Goal: Transaction & Acquisition: Purchase product/service

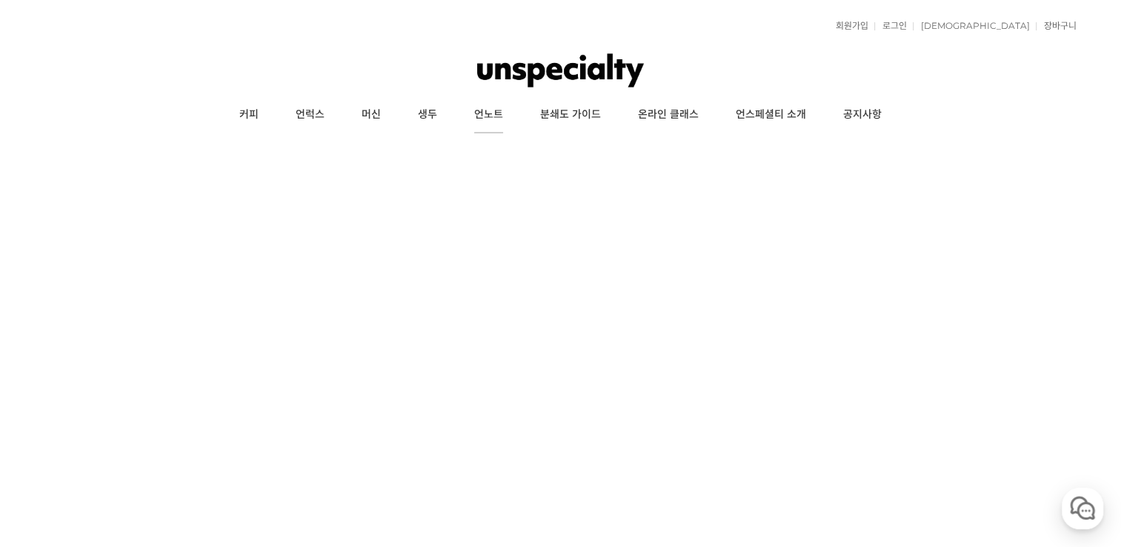
click at [489, 122] on link "언노트" at bounding box center [489, 114] width 66 height 37
click at [248, 120] on link "커피" at bounding box center [249, 114] width 56 height 37
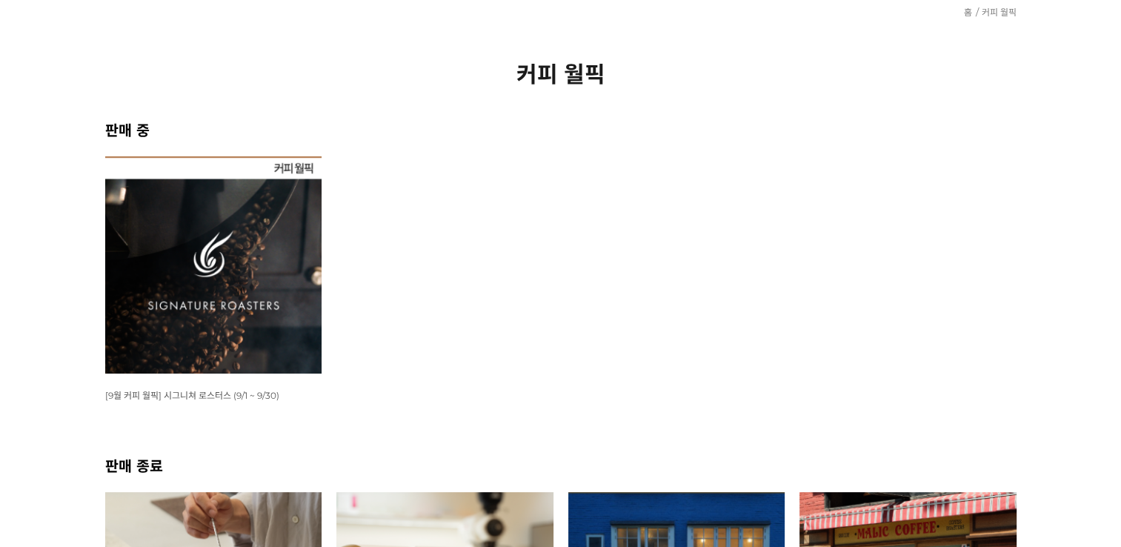
click at [222, 294] on img at bounding box center [213, 264] width 217 height 217
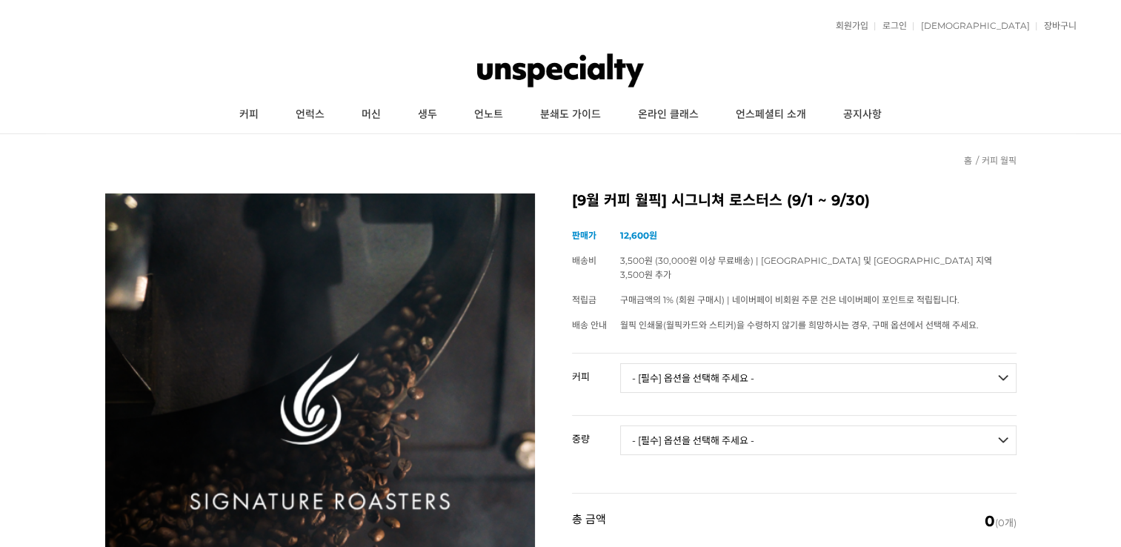
click at [1001, 363] on select "- [필수] 옵션을 선택해 주세요 - ------------------- 언스페셜티 분쇄도 가이드 종이(주문 1건당 최대 1개 제공) 월픽 인…" at bounding box center [818, 378] width 396 height 30
drag, startPoint x: 1118, startPoint y: 341, endPoint x: 1100, endPoint y: 336, distance: 18.5
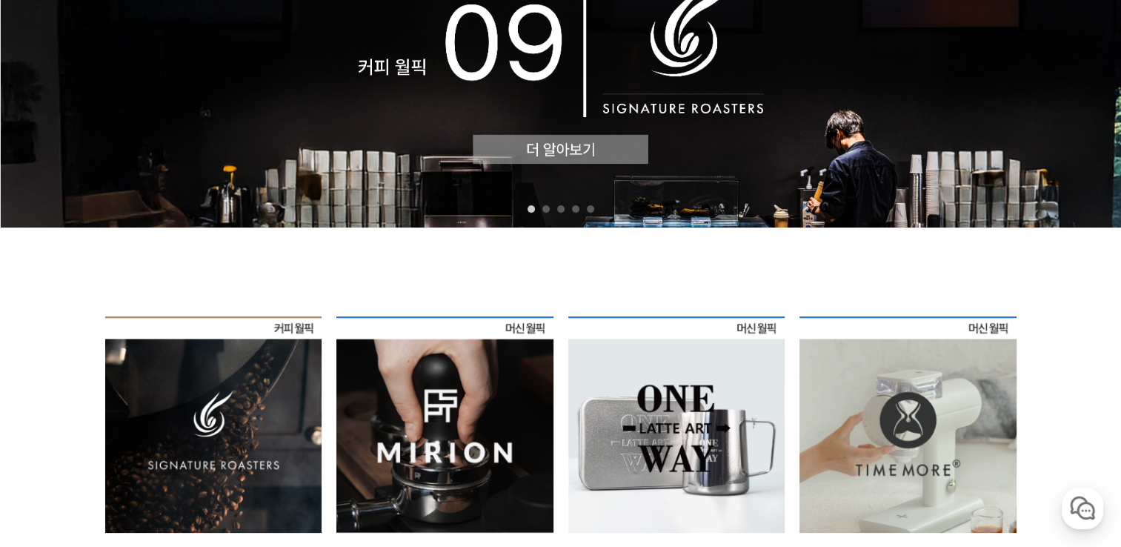
scroll to position [222, 0]
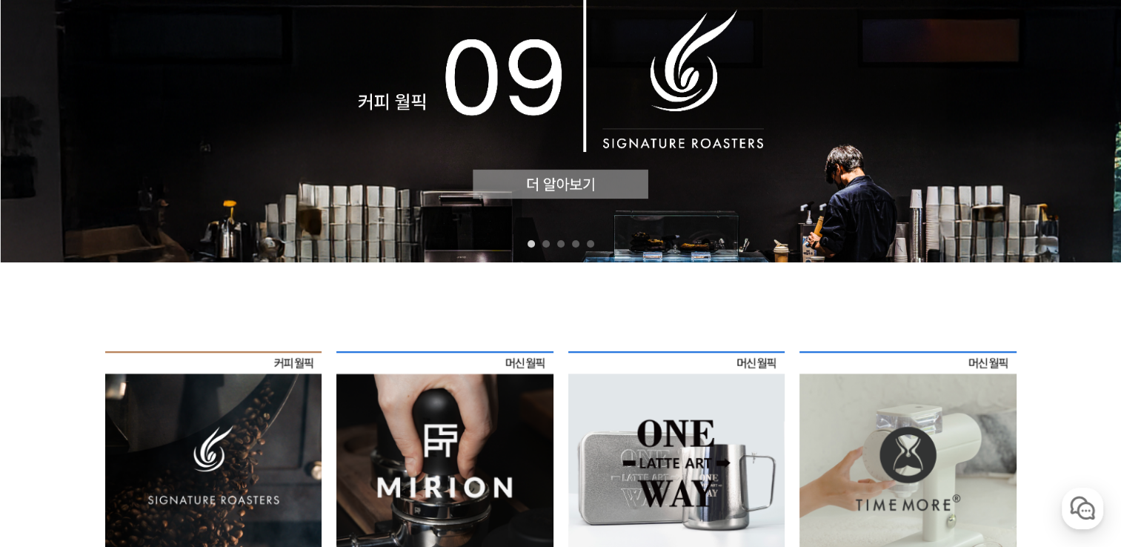
click at [517, 176] on img at bounding box center [560, 87] width 1121 height 351
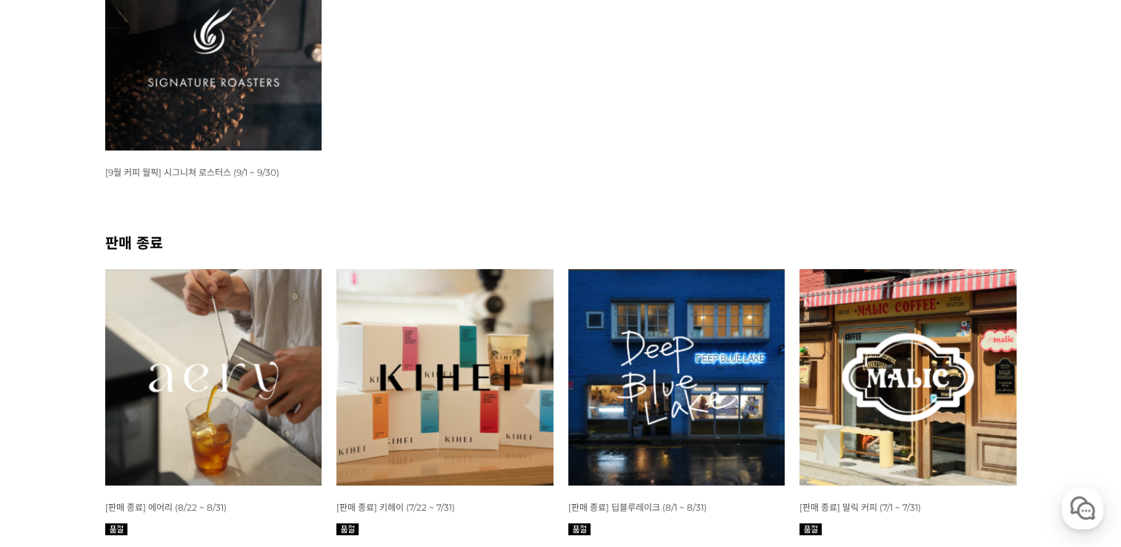
scroll to position [222, 0]
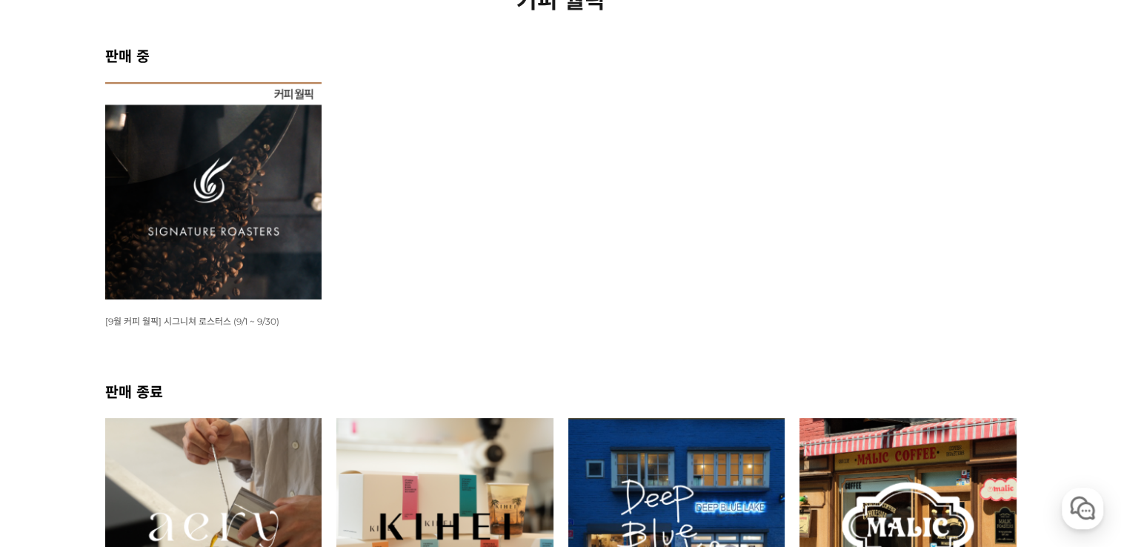
click at [225, 239] on img at bounding box center [213, 190] width 217 height 217
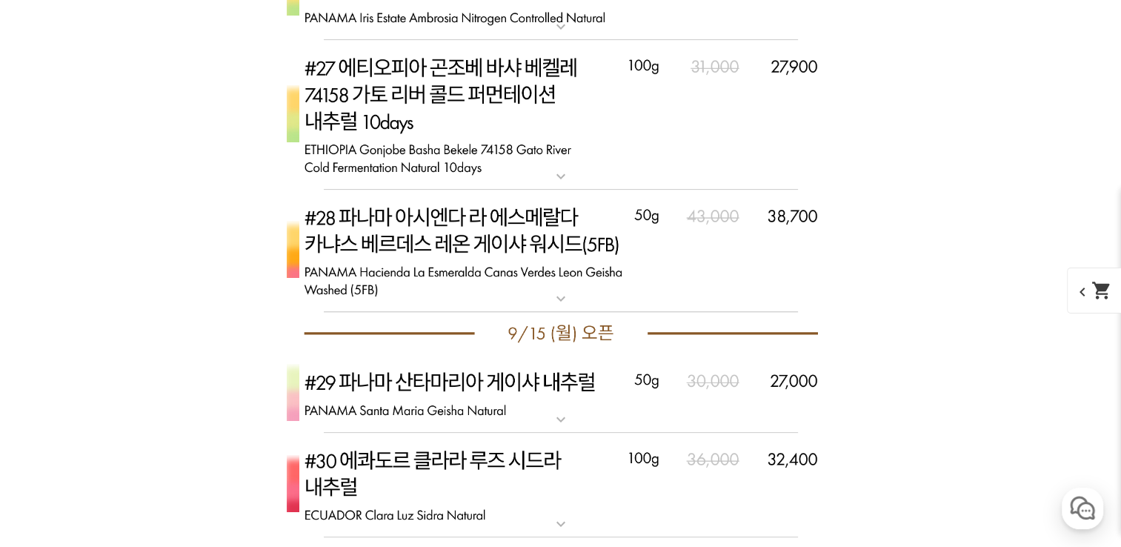
scroll to position [6928, 0]
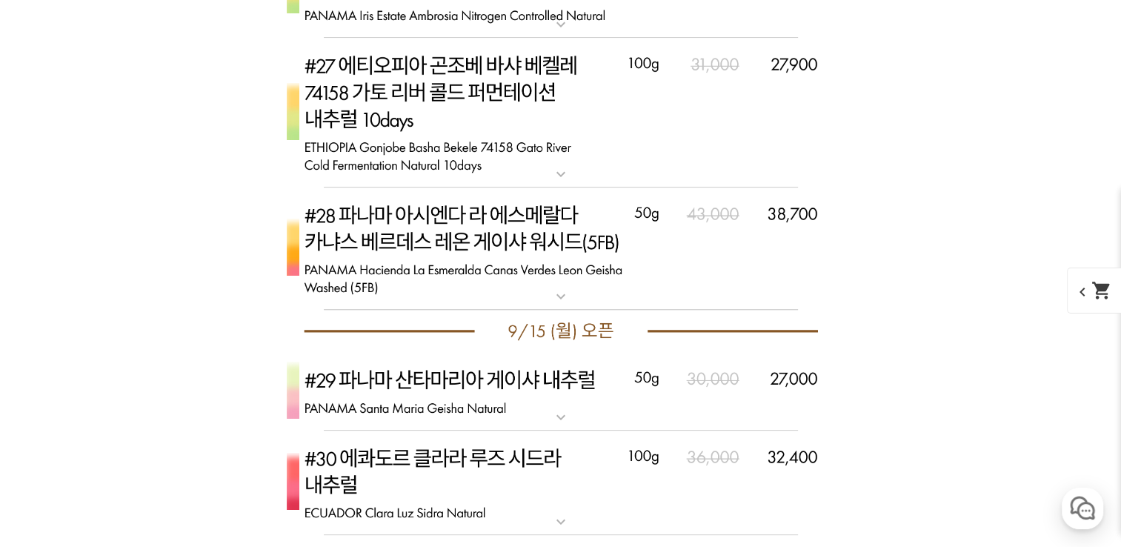
click at [562, 294] on mat-icon "expand_more" at bounding box center [561, 297] width 30 height 18
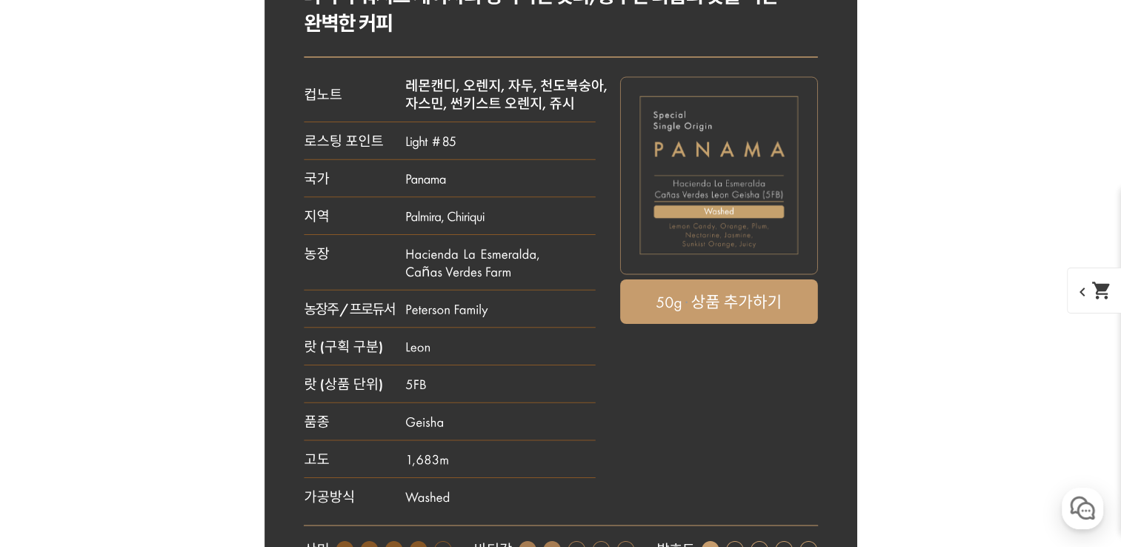
scroll to position [7298, 0]
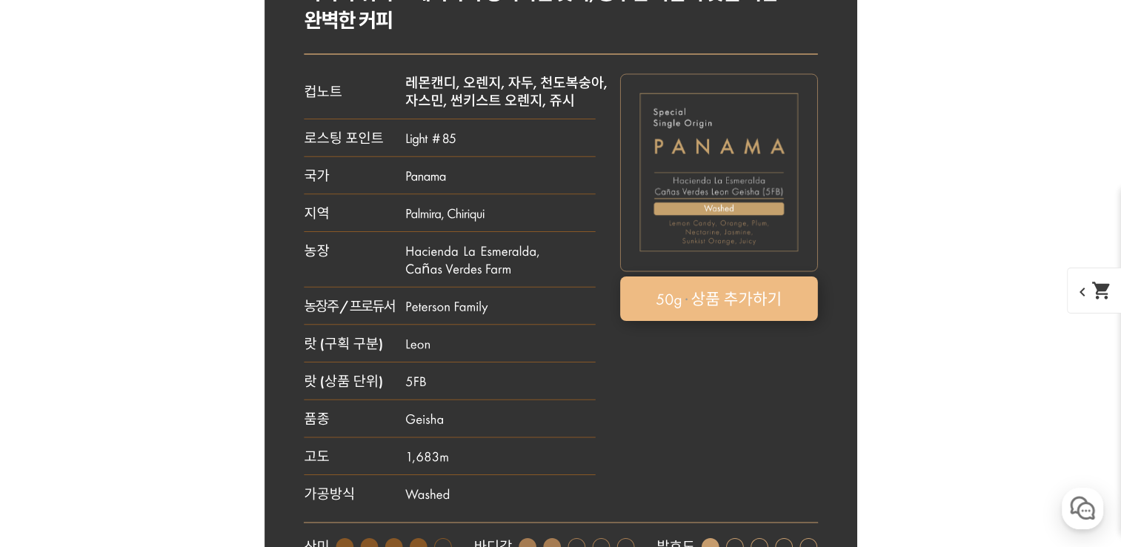
click at [711, 291] on rect at bounding box center [719, 298] width 198 height 44
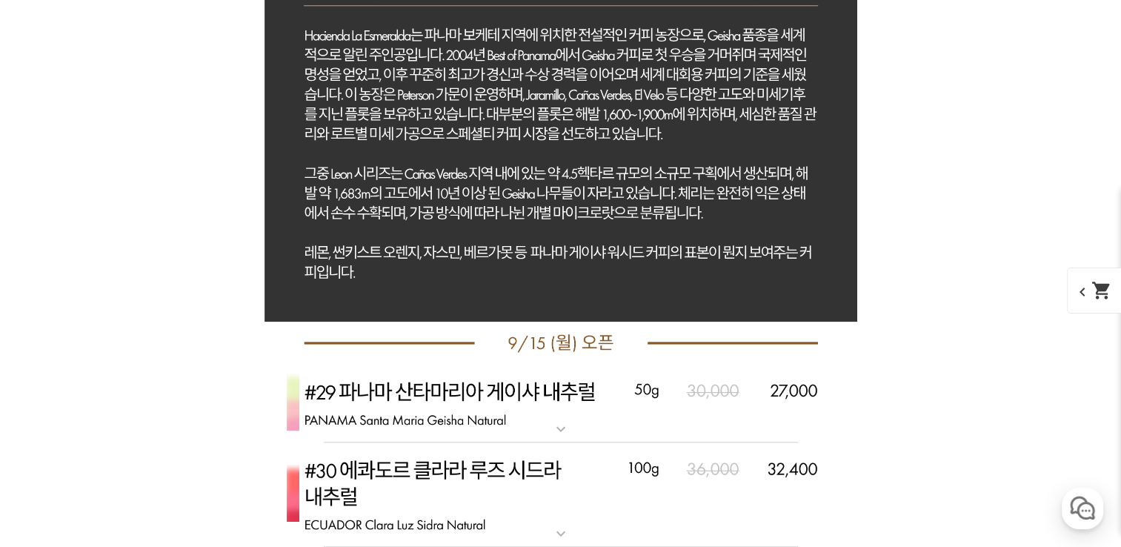
scroll to position [7891, 0]
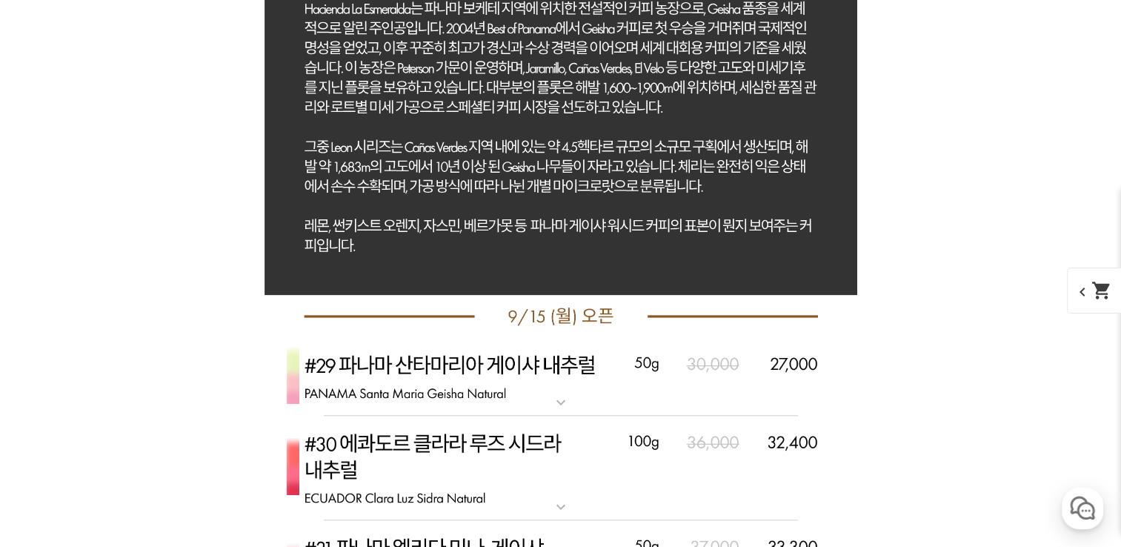
click at [560, 405] on mat-icon "expand_more" at bounding box center [561, 403] width 30 height 18
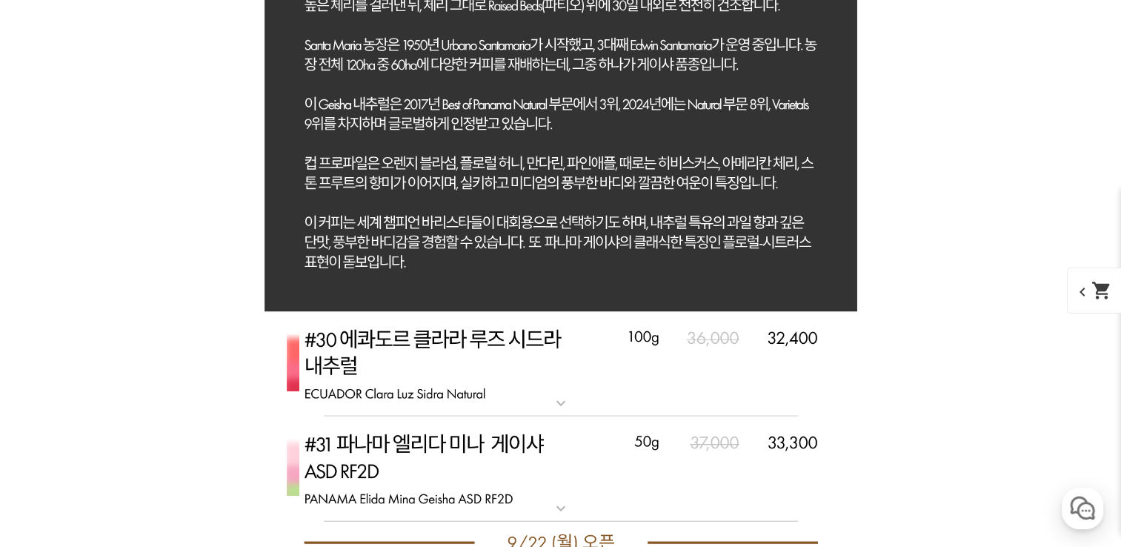
scroll to position [9003, 0]
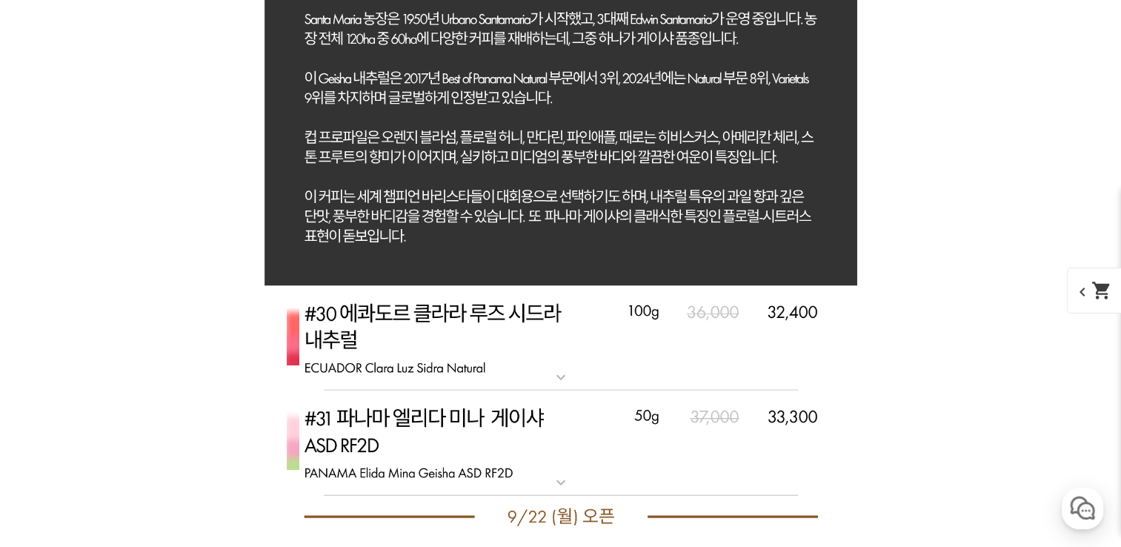
click at [563, 482] on mat-icon "expand_more" at bounding box center [561, 483] width 30 height 18
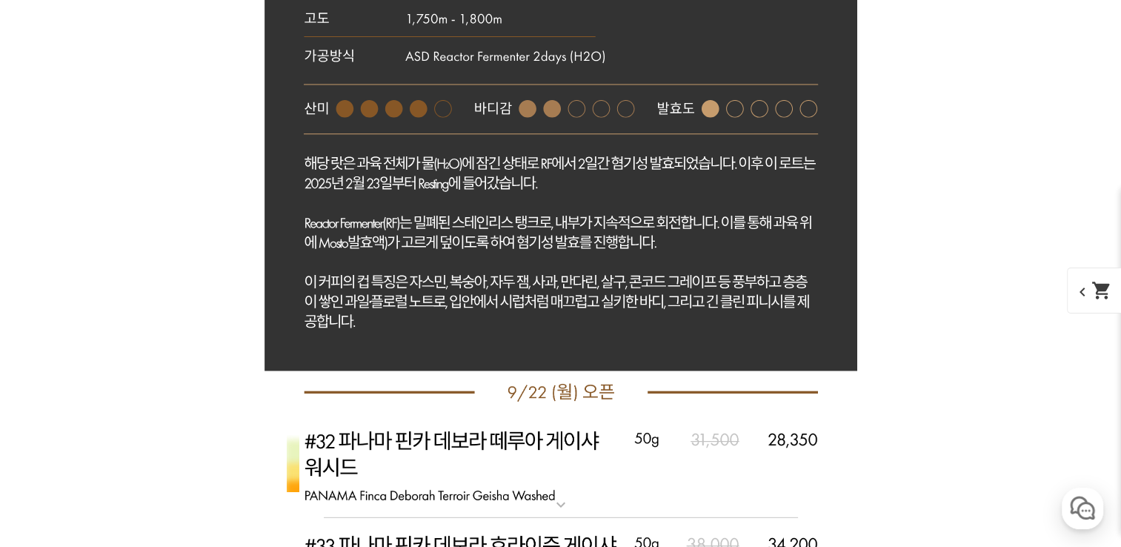
scroll to position [9966, 0]
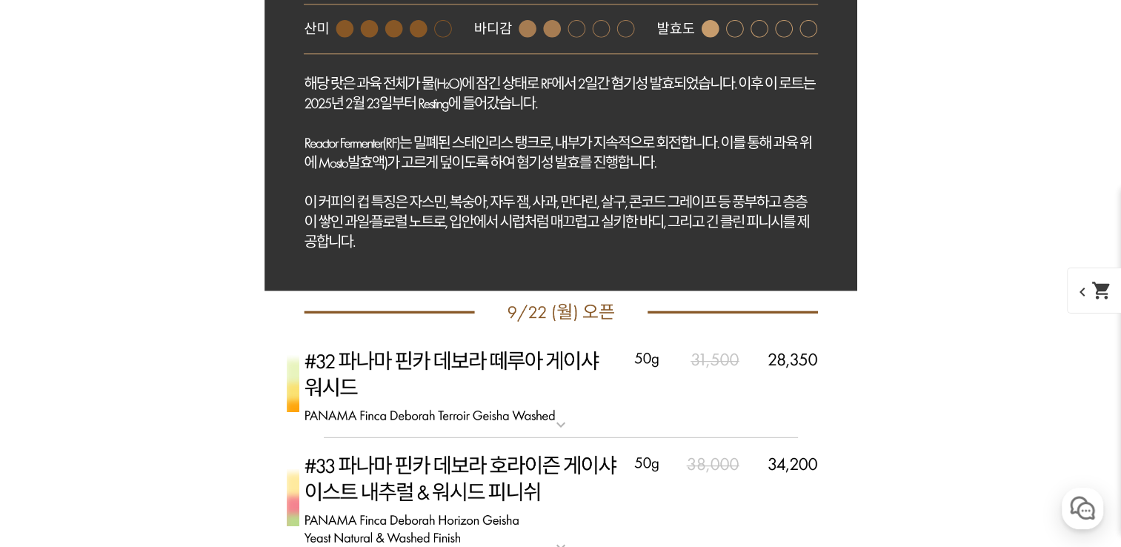
click at [562, 422] on mat-icon "expand_more" at bounding box center [561, 425] width 30 height 18
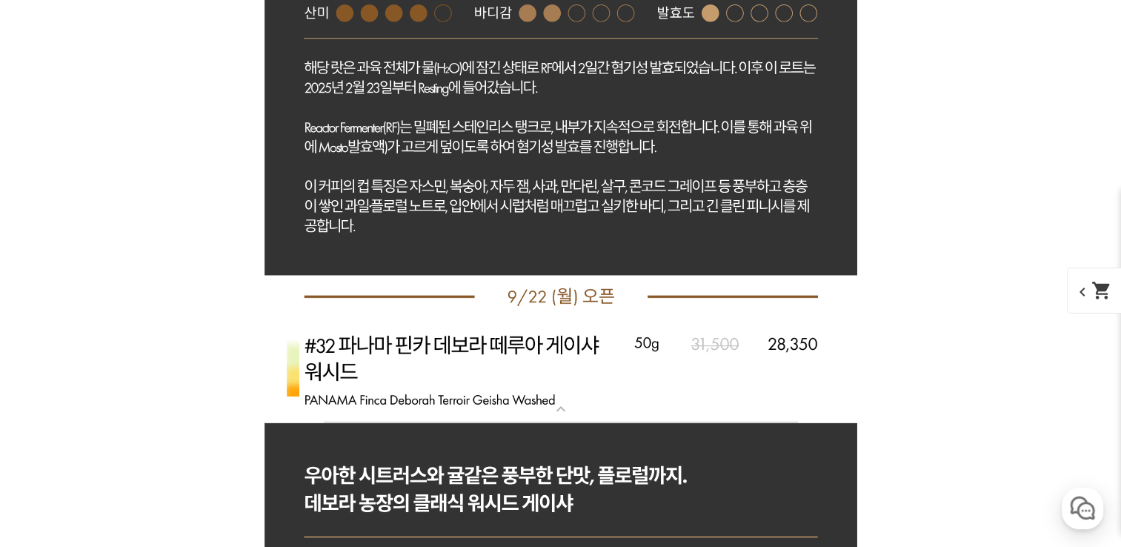
scroll to position [9892, 0]
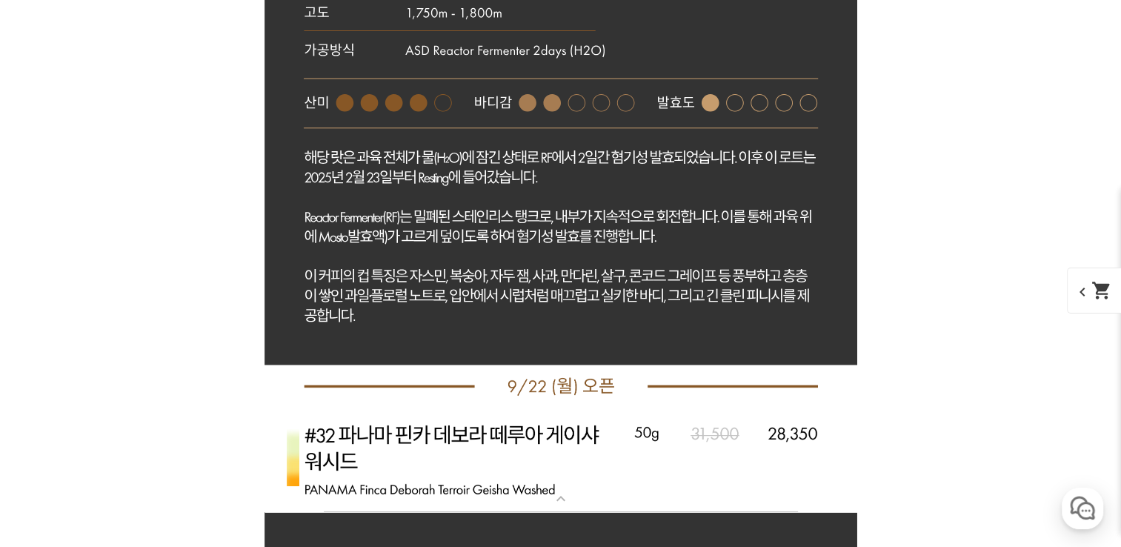
click at [575, 497] on div "expand_more [9.22 오픈] #32 파나마 핀카 데보라 떼루아 게이샤 워시드" at bounding box center [561, 460] width 593 height 104
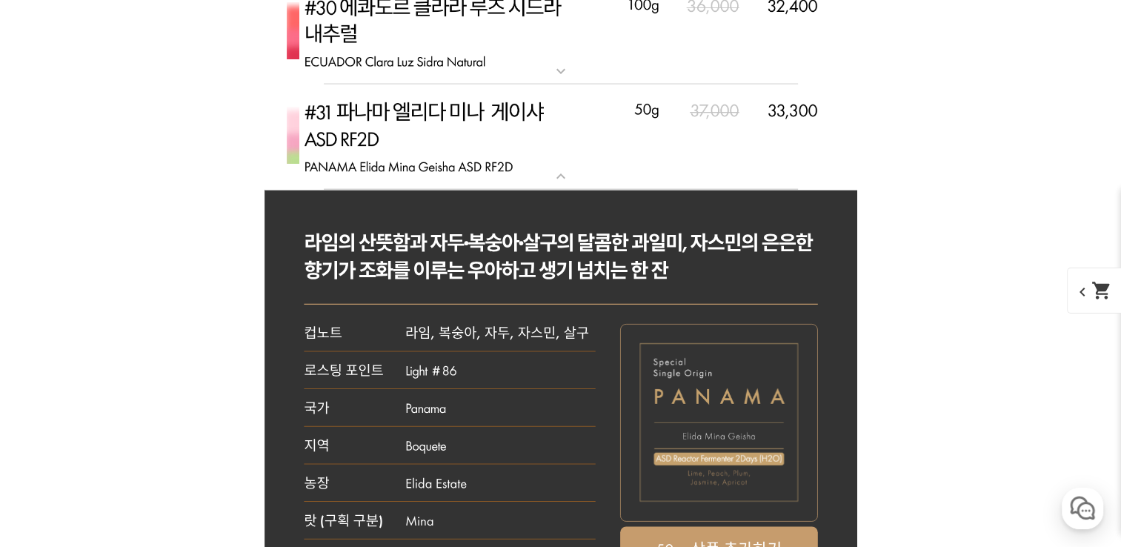
scroll to position [9151, 0]
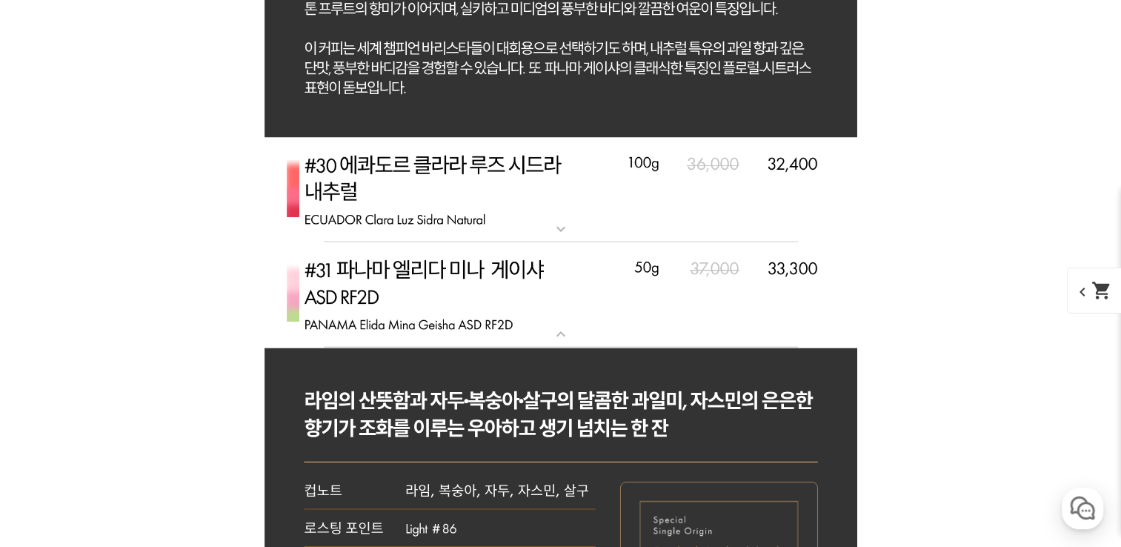
click at [562, 325] on mat-icon "expand_more" at bounding box center [561, 334] width 30 height 18
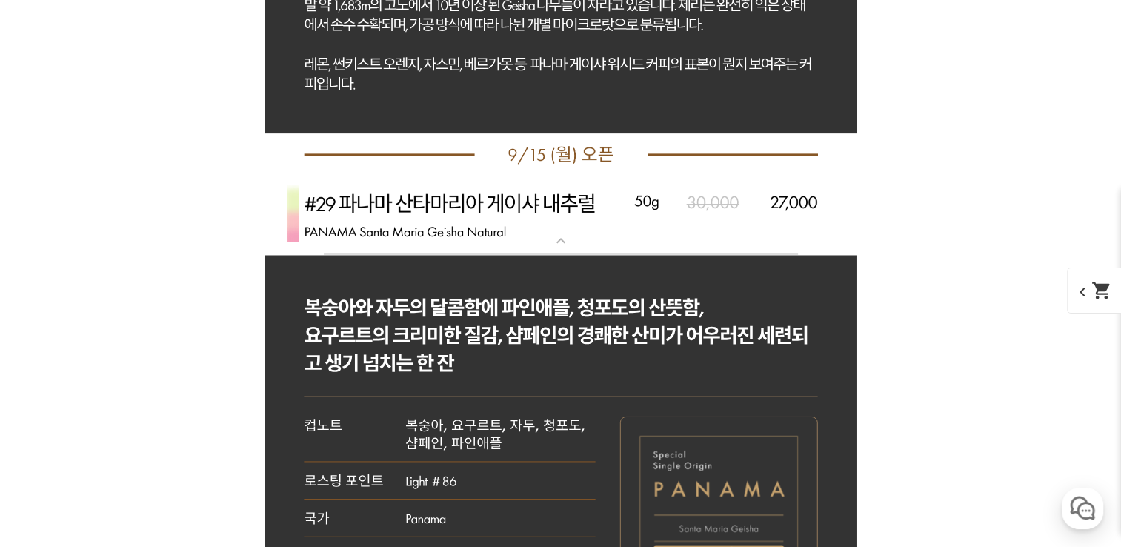
scroll to position [8039, 0]
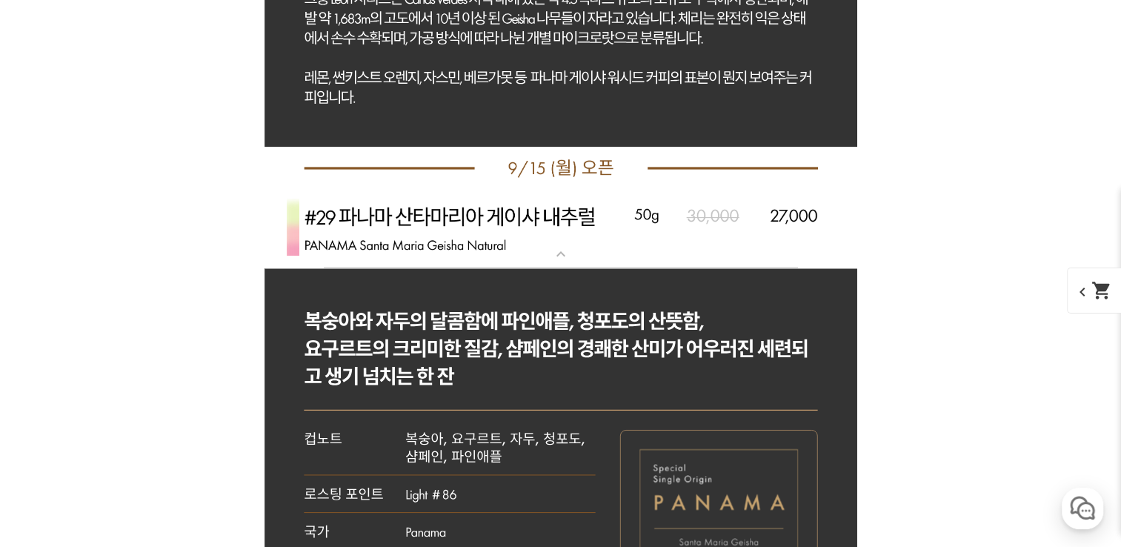
click at [567, 248] on mat-icon "expand_more" at bounding box center [561, 254] width 30 height 18
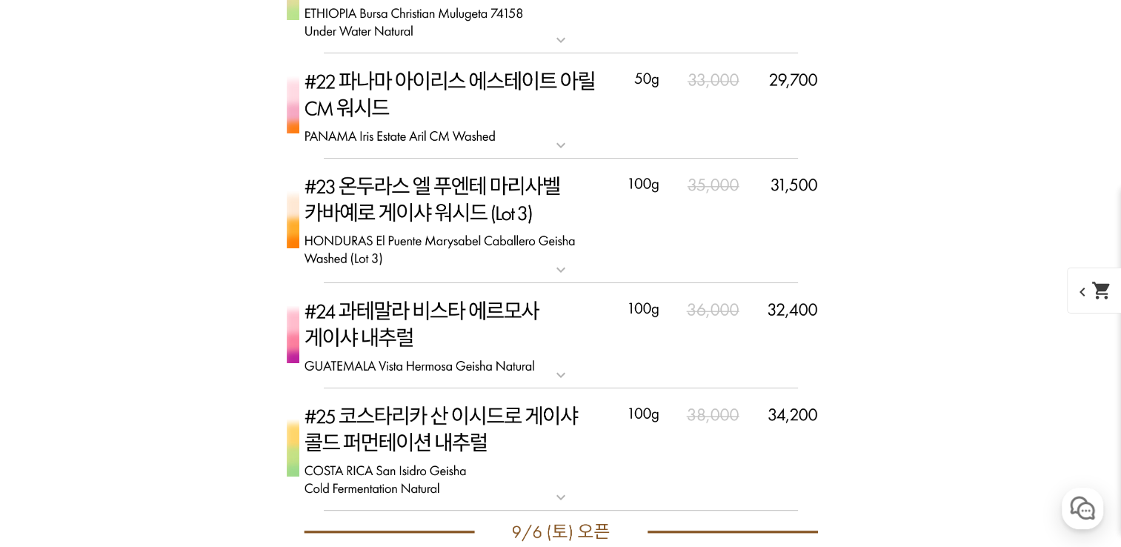
scroll to position [6186, 0]
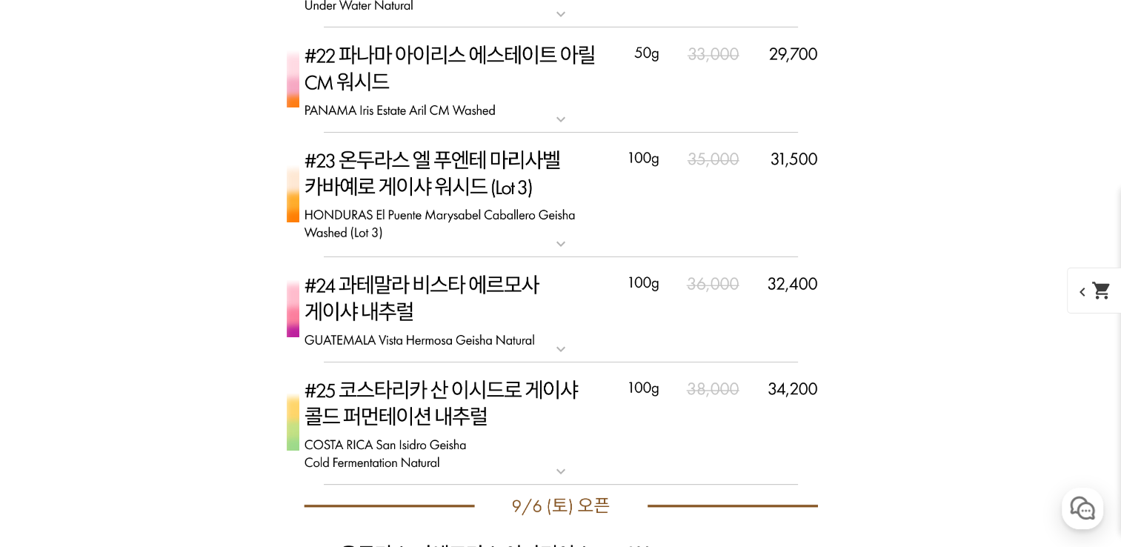
click at [563, 470] on mat-icon "expand_more" at bounding box center [561, 471] width 30 height 18
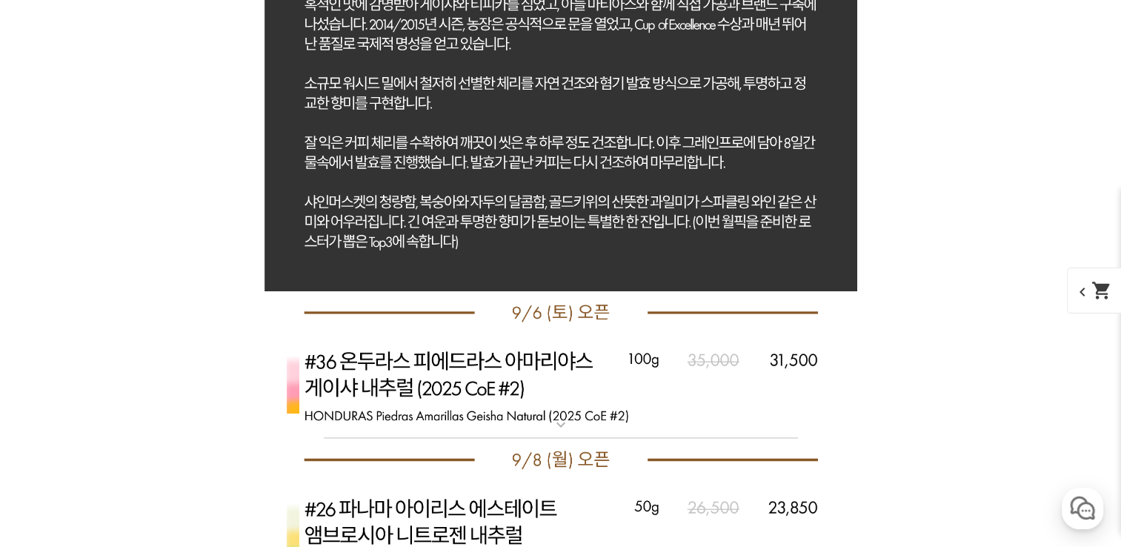
scroll to position [7446, 0]
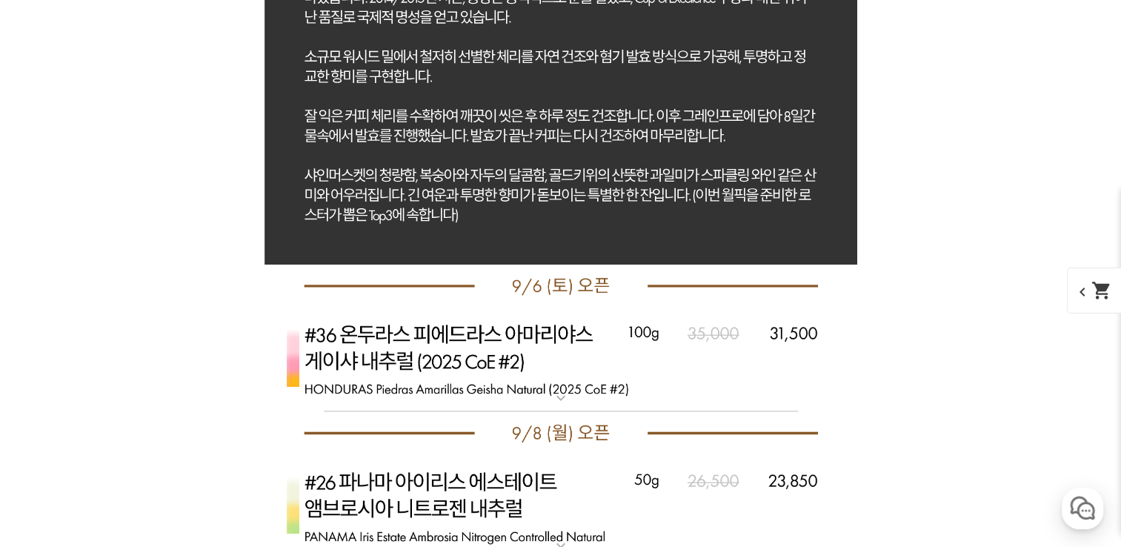
click at [555, 399] on mat-icon "expand_more" at bounding box center [561, 398] width 30 height 18
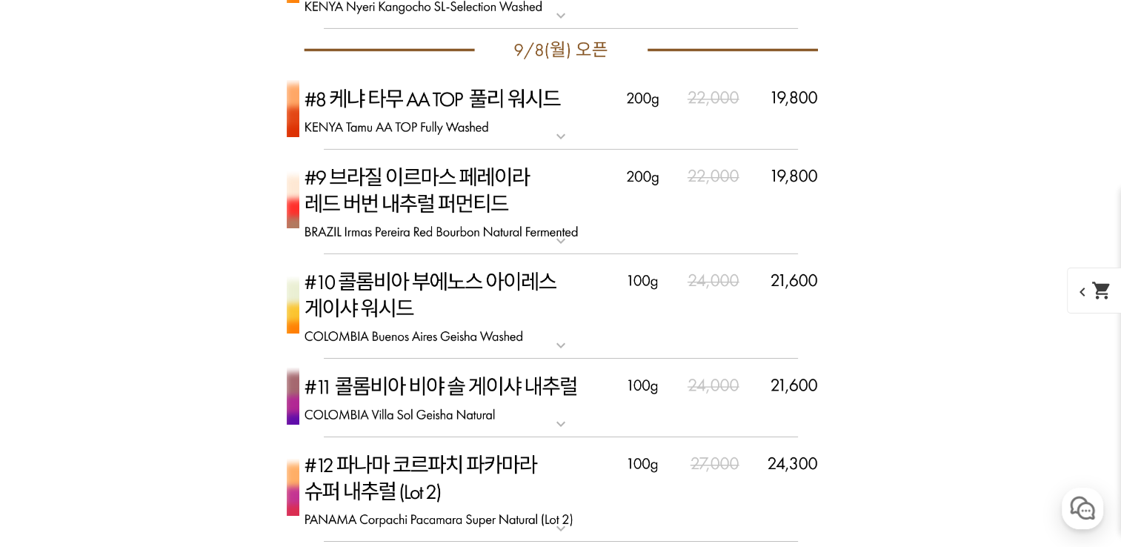
scroll to position [5075, 0]
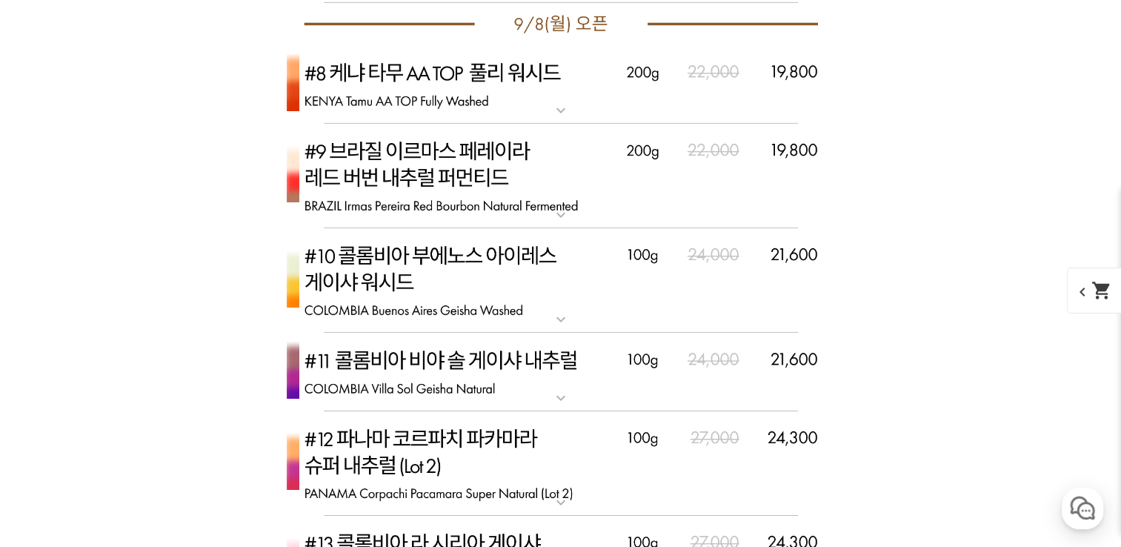
click at [557, 317] on mat-icon "expand_more" at bounding box center [561, 320] width 30 height 18
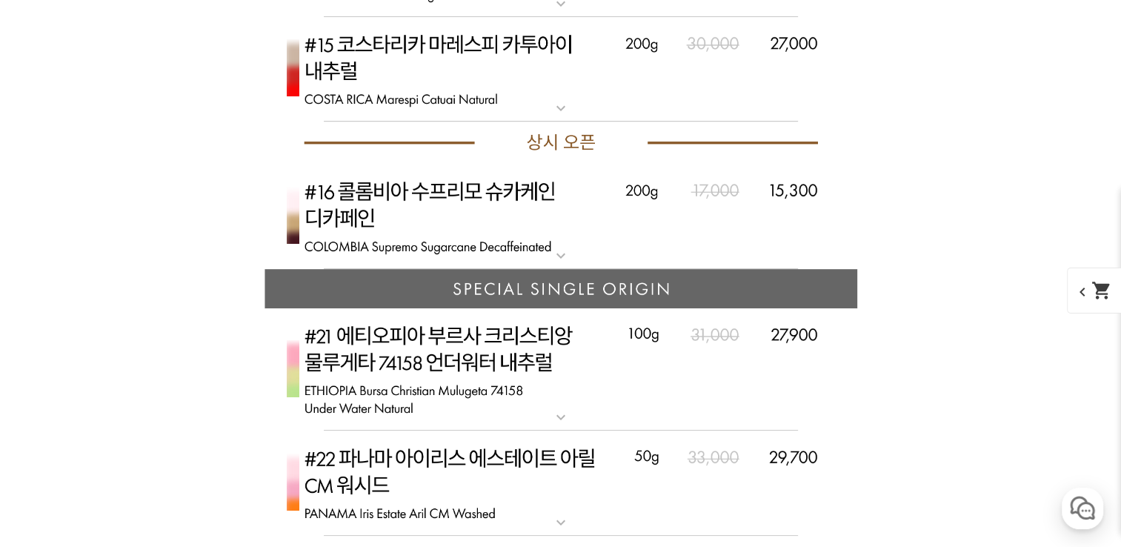
scroll to position [6557, 0]
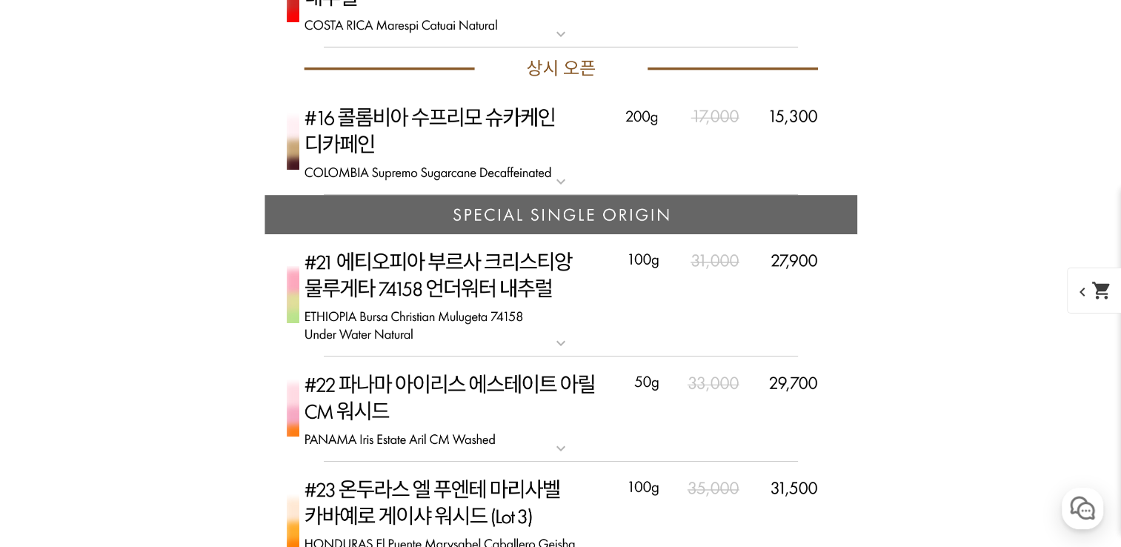
click at [557, 351] on mat-icon "expand_more" at bounding box center [561, 343] width 30 height 18
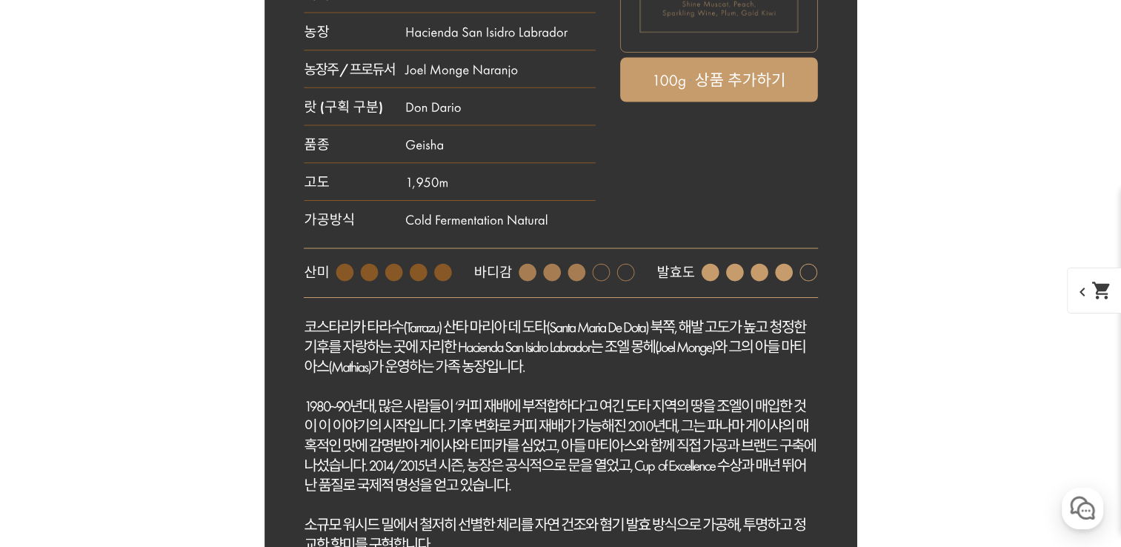
scroll to position [8558, 0]
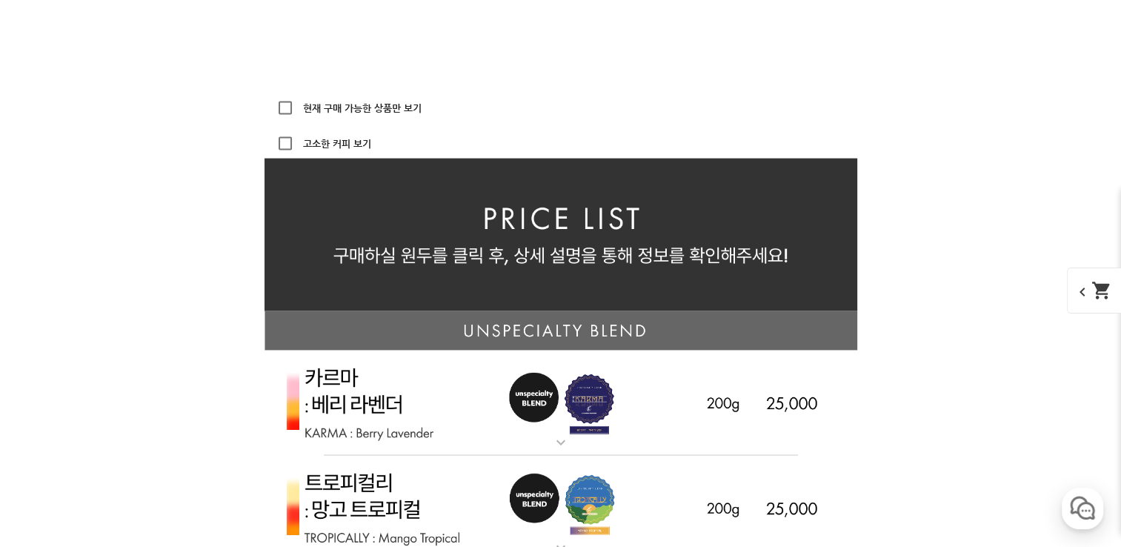
scroll to position [3557, 0]
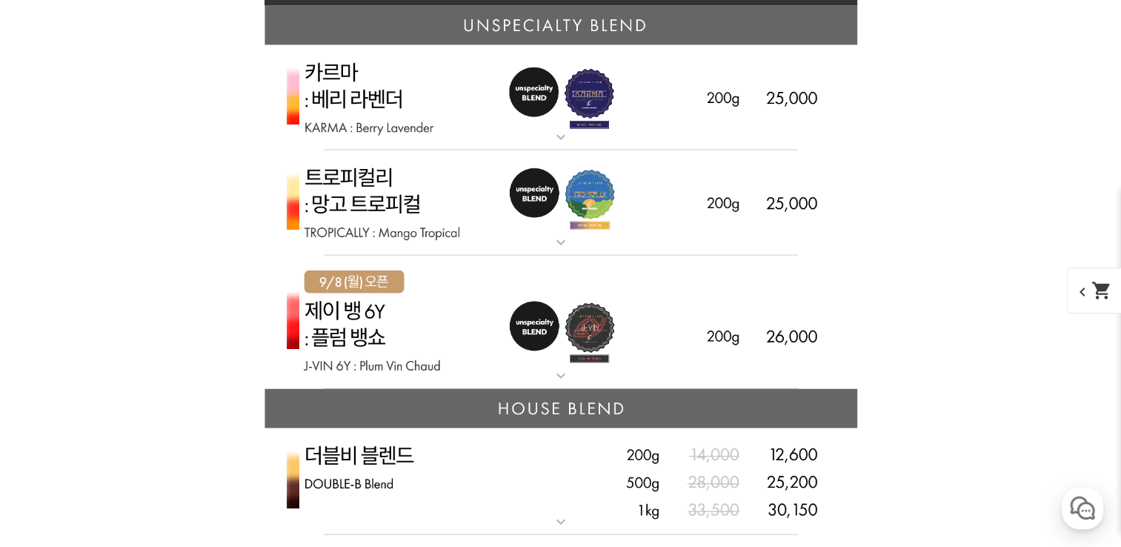
click at [547, 141] on mat-icon "expand_more" at bounding box center [561, 137] width 30 height 18
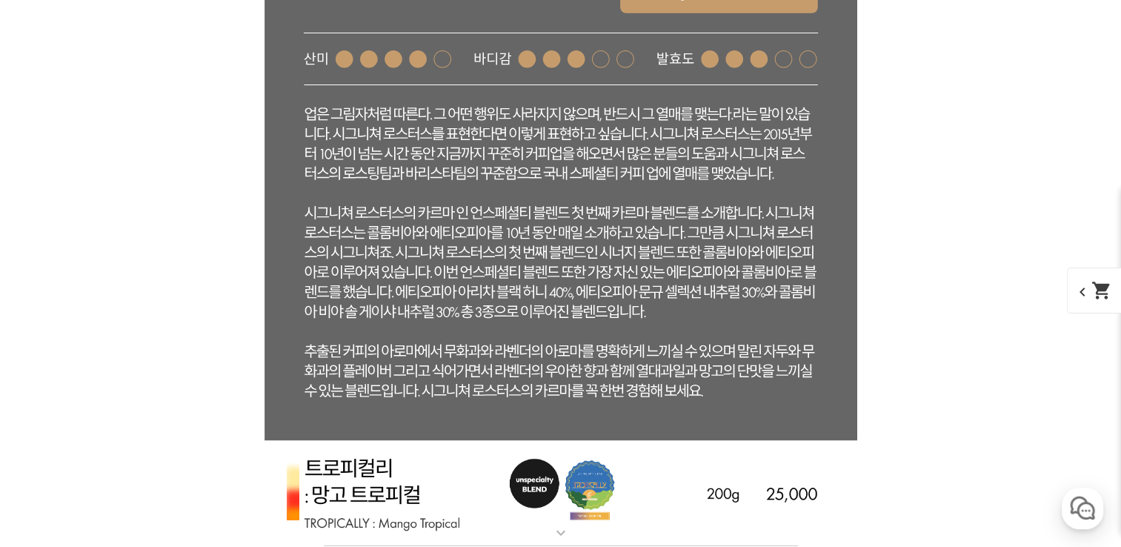
scroll to position [4150, 0]
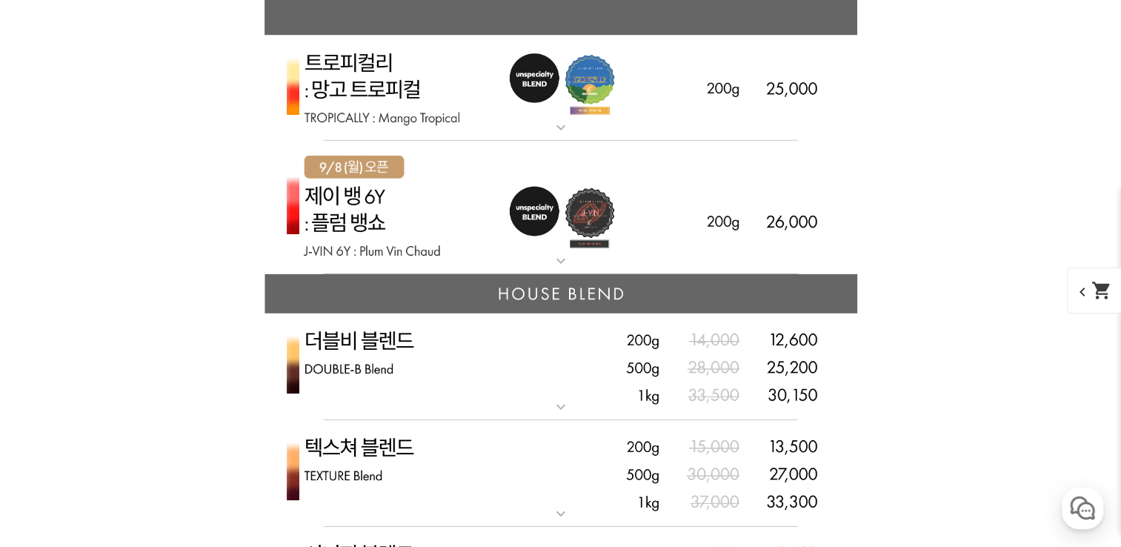
scroll to position [4521, 0]
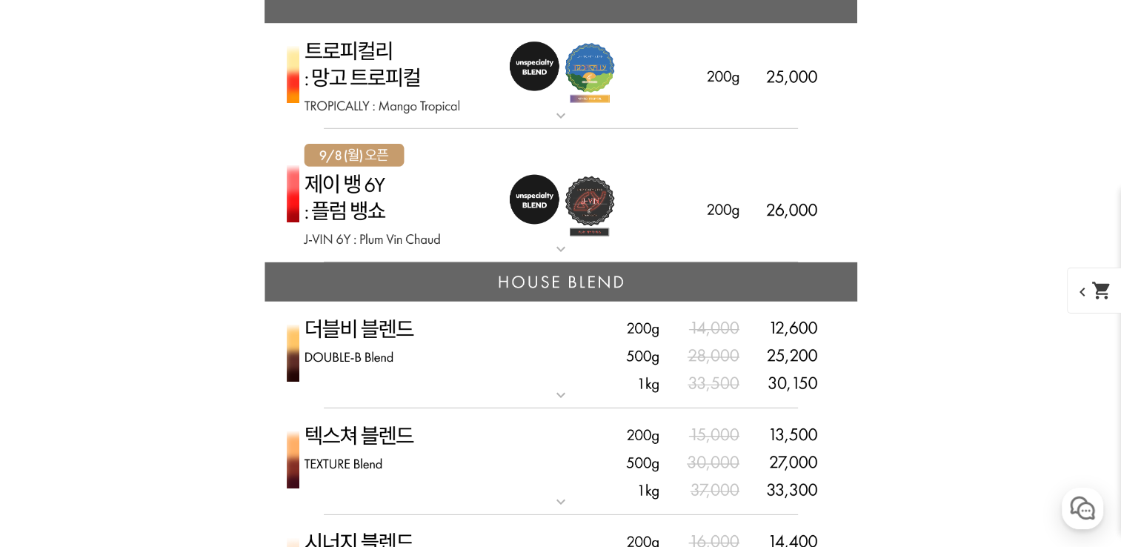
click at [566, 250] on mat-icon "expand_more" at bounding box center [561, 249] width 30 height 18
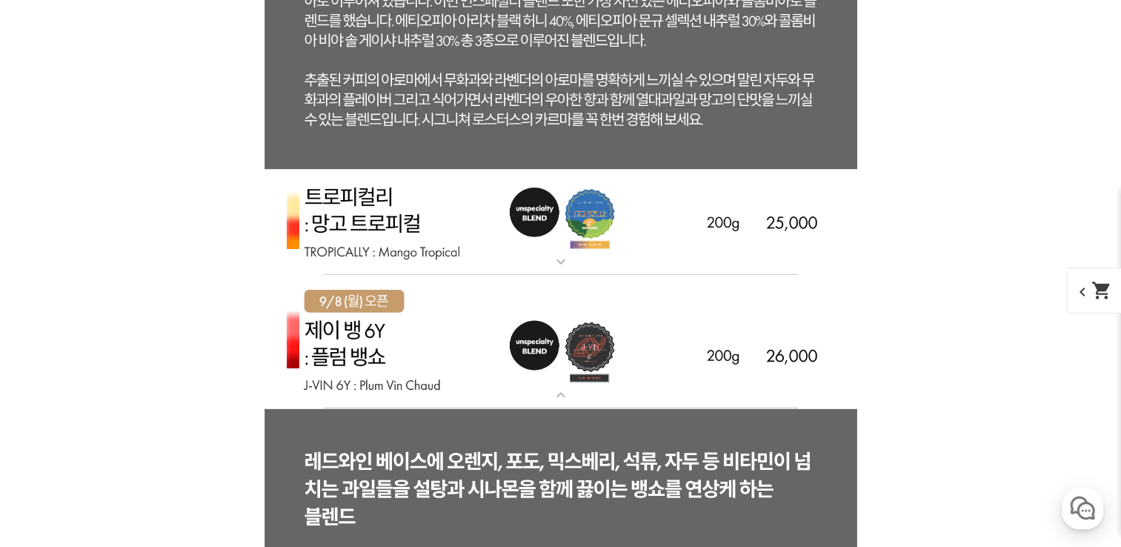
scroll to position [4372, 0]
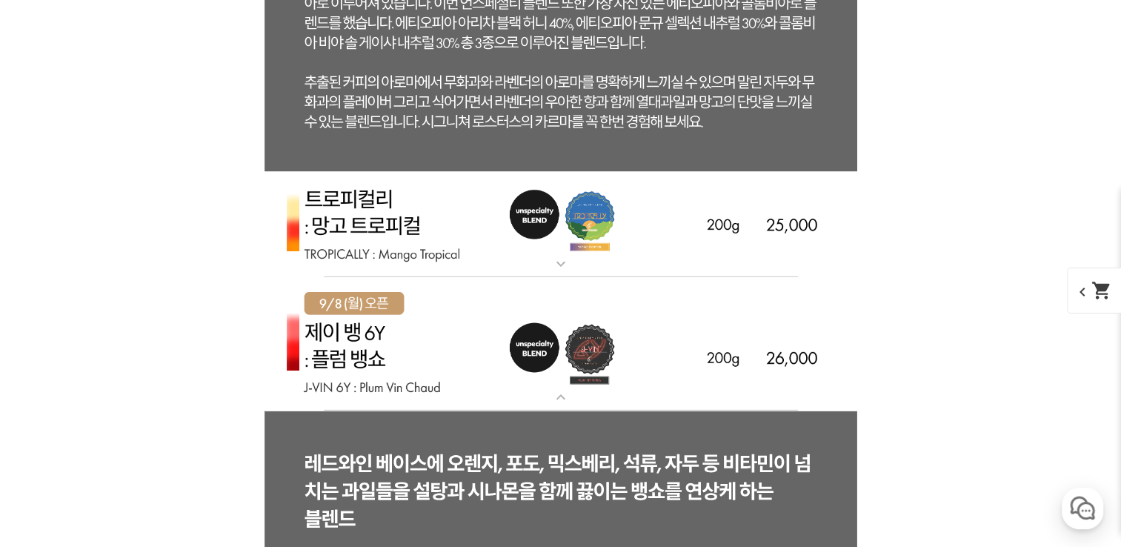
click at [557, 267] on mat-icon "expand_more" at bounding box center [561, 264] width 30 height 18
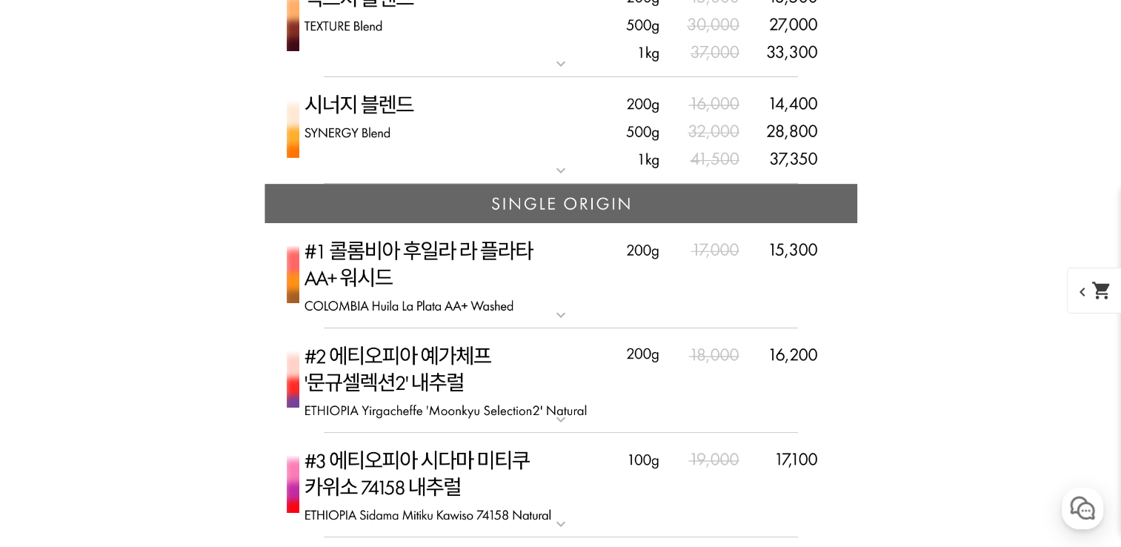
scroll to position [6596, 0]
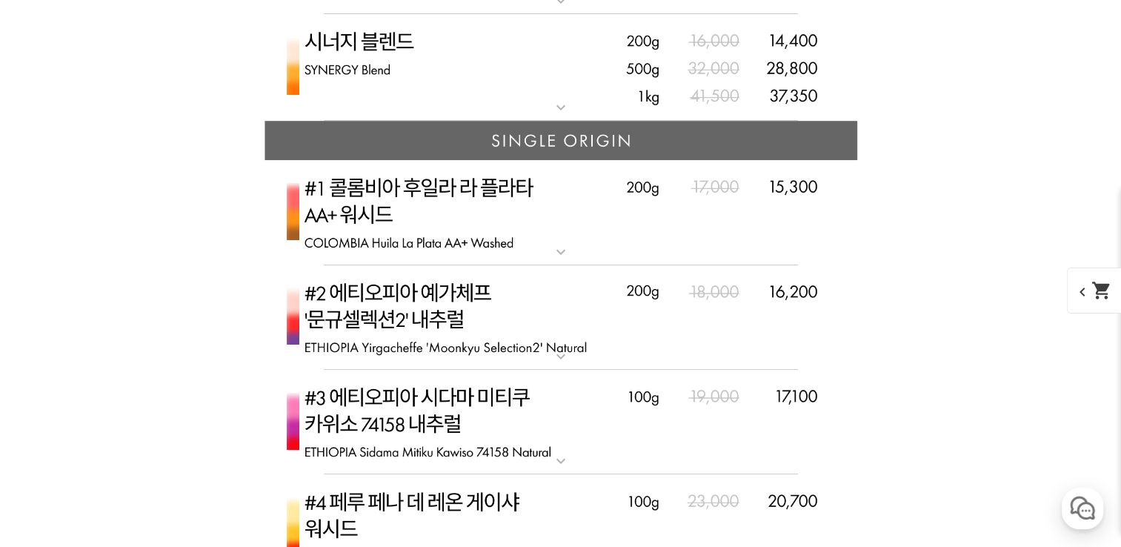
click at [560, 358] on mat-icon "expand_more" at bounding box center [561, 357] width 30 height 18
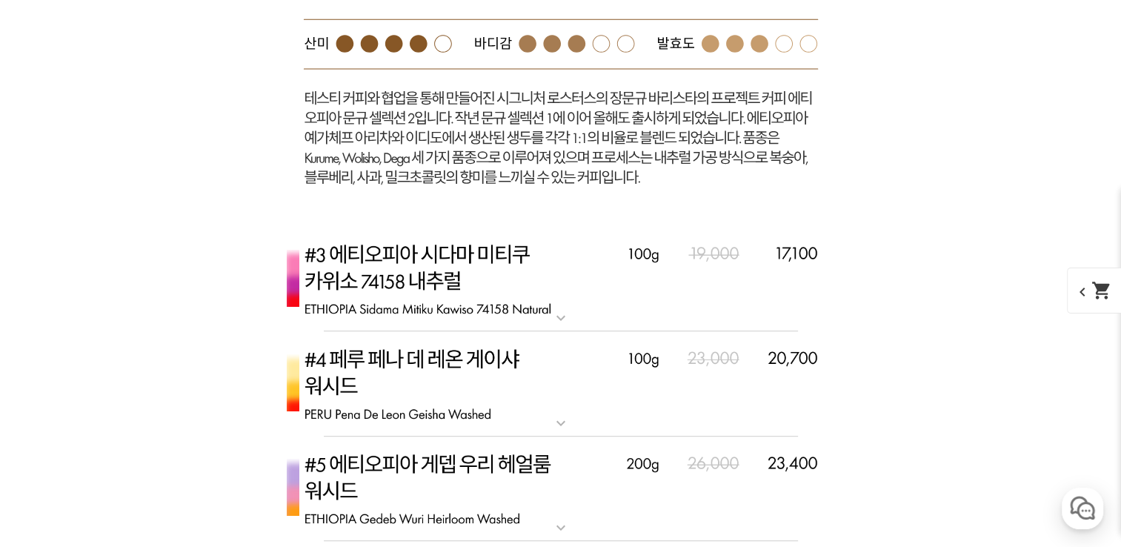
scroll to position [7411, 0]
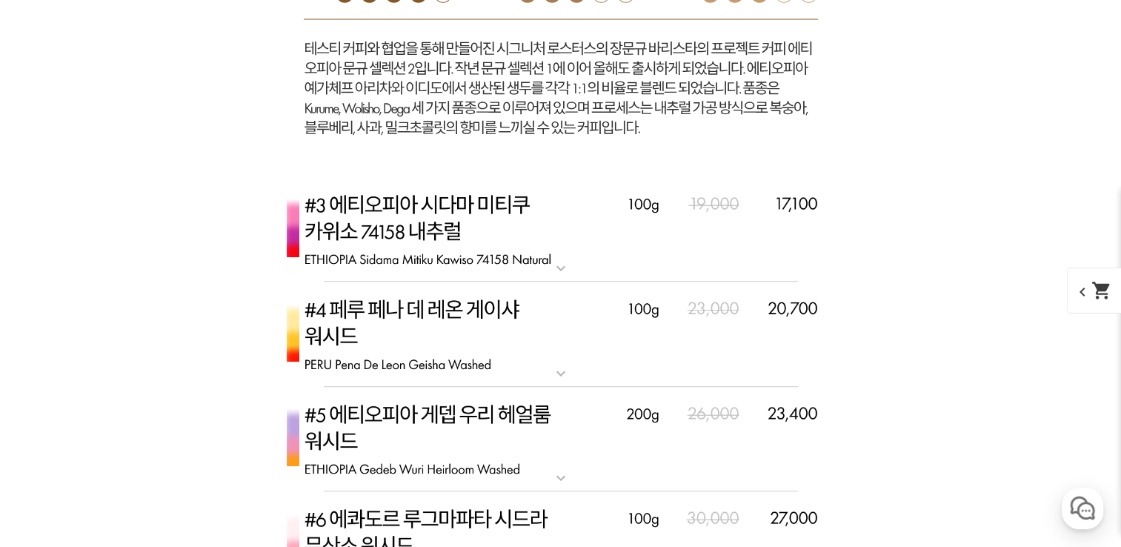
click at [554, 265] on mat-icon "expand_more" at bounding box center [561, 268] width 30 height 18
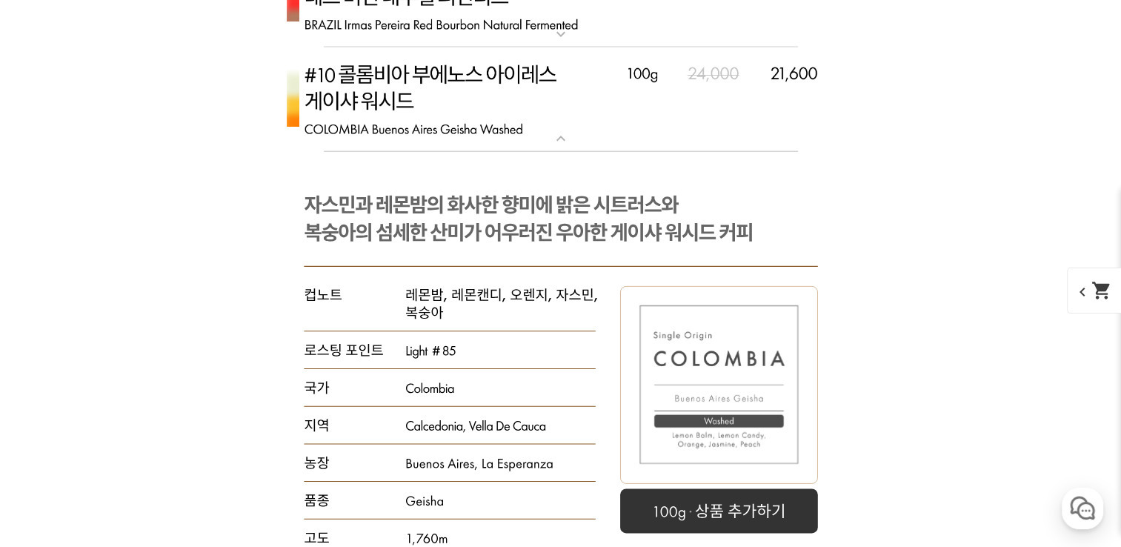
scroll to position [9115, 0]
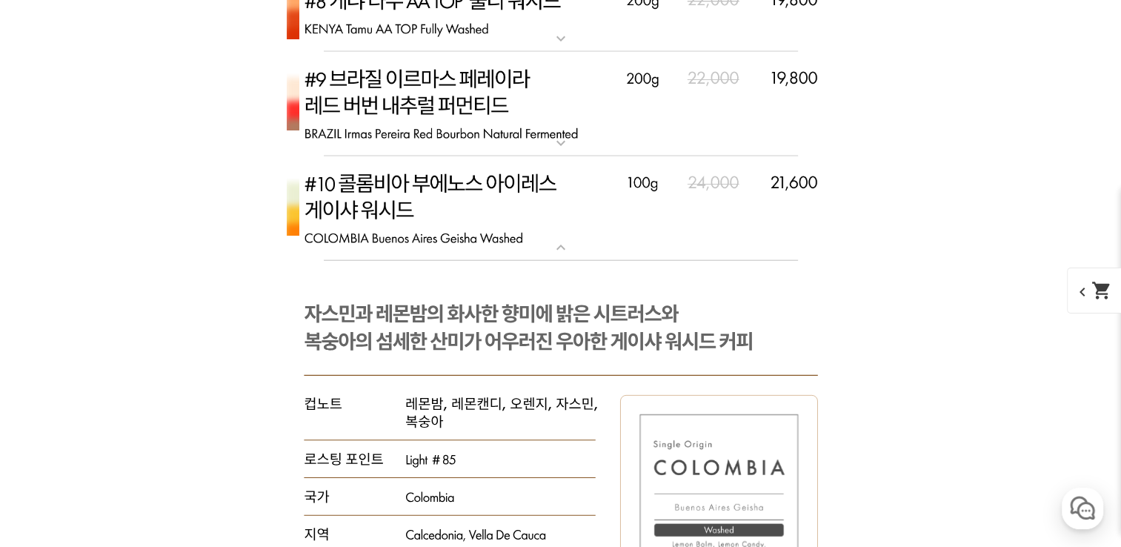
click at [555, 246] on mat-icon "expand_more" at bounding box center [561, 248] width 30 height 18
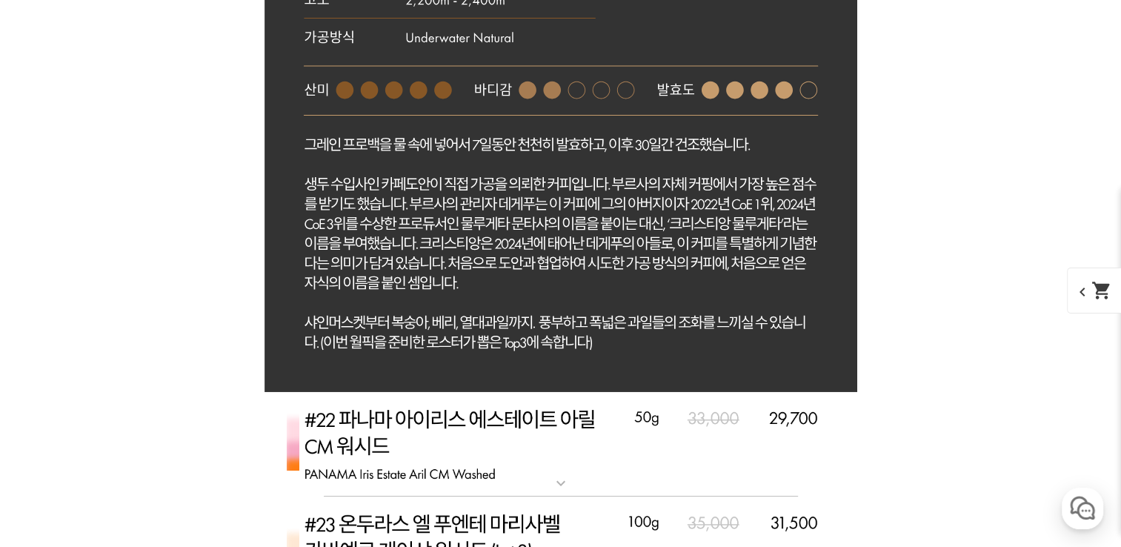
scroll to position [10671, 0]
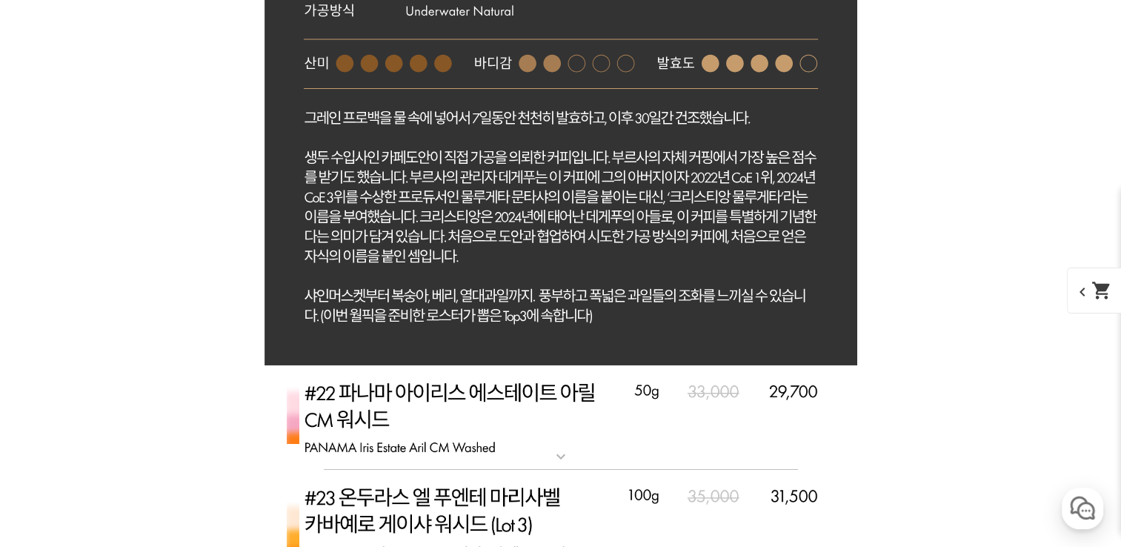
drag, startPoint x: 976, startPoint y: 241, endPoint x: 925, endPoint y: 247, distance: 51.5
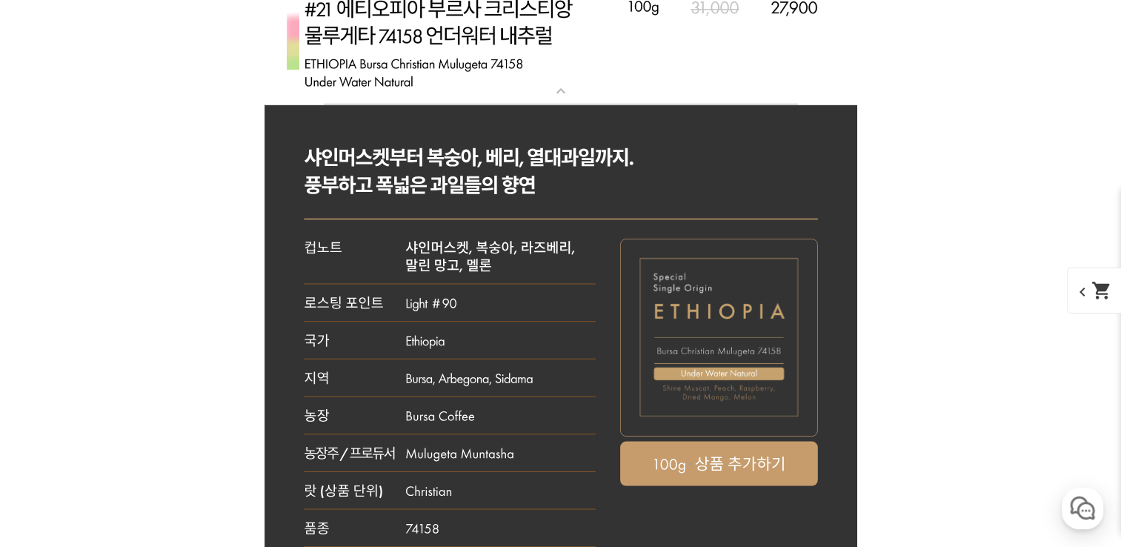
scroll to position [9782, 0]
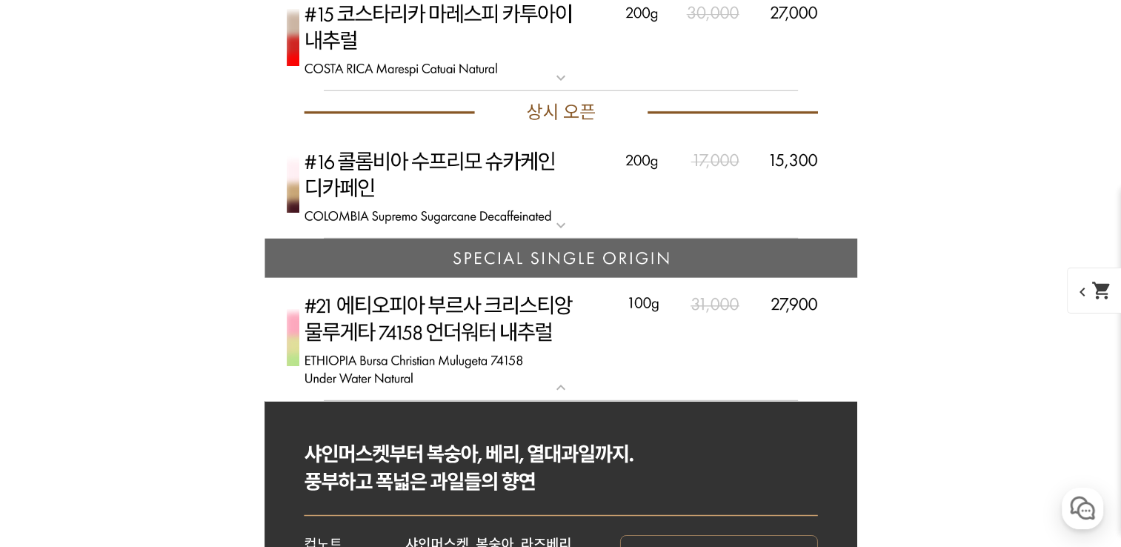
click at [560, 387] on mat-icon "expand_more" at bounding box center [561, 388] width 30 height 18
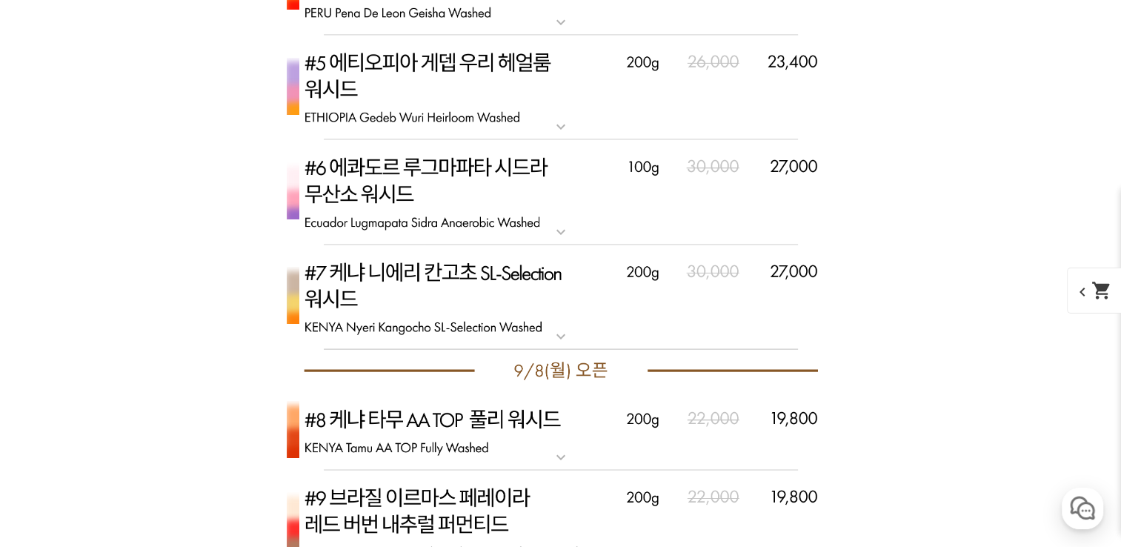
scroll to position [0, 0]
